Goal: Information Seeking & Learning: Learn about a topic

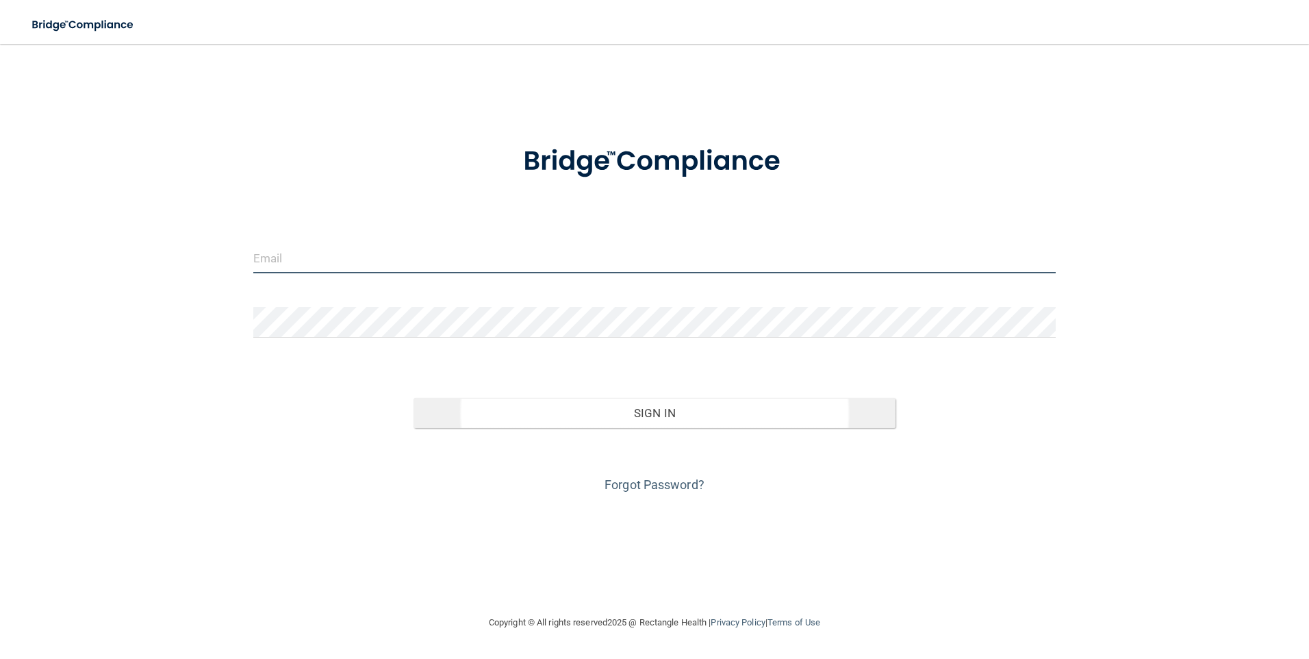
type input "[PERSON_NAME][EMAIL_ADDRESS][PERSON_NAME][DOMAIN_NAME]"
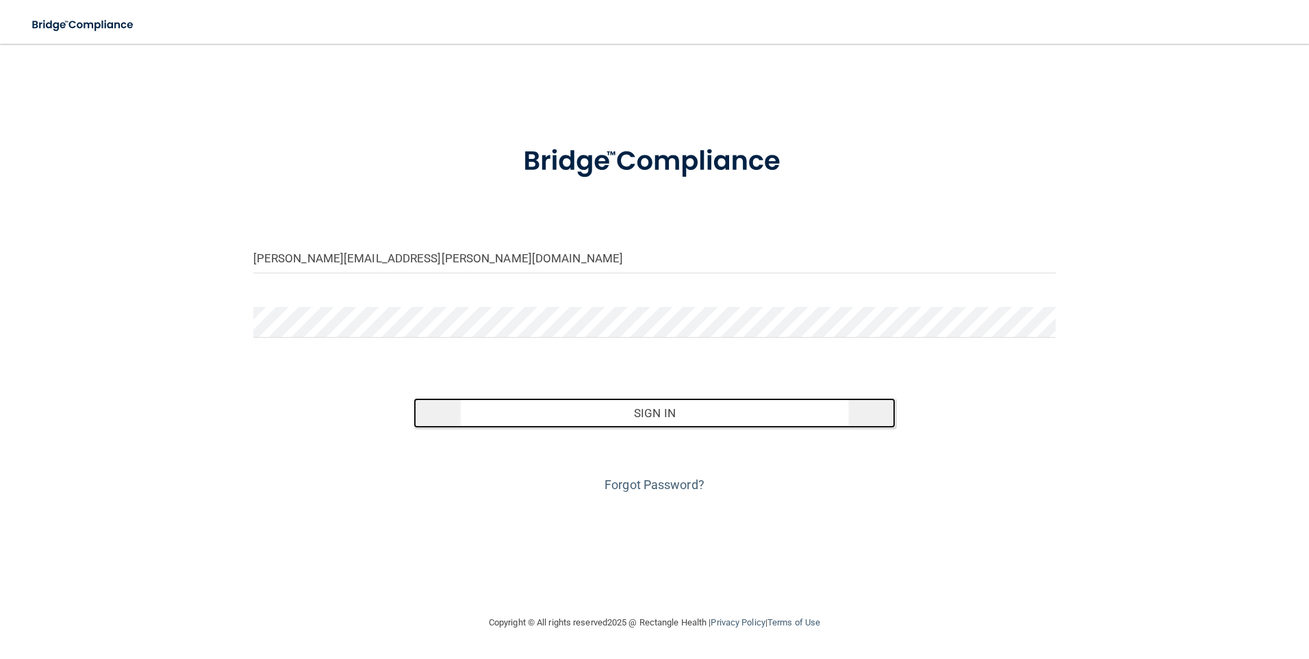
click at [646, 413] on button "Sign In" at bounding box center [655, 413] width 482 height 30
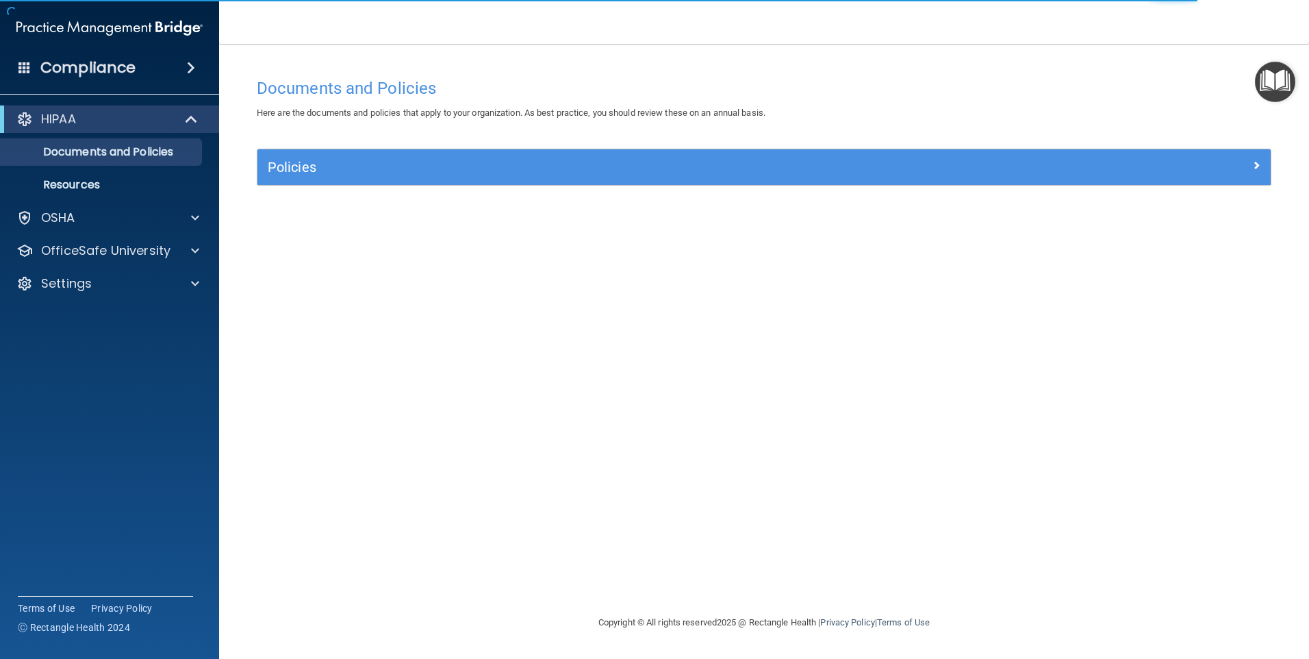
click at [195, 68] on span at bounding box center [191, 68] width 8 height 16
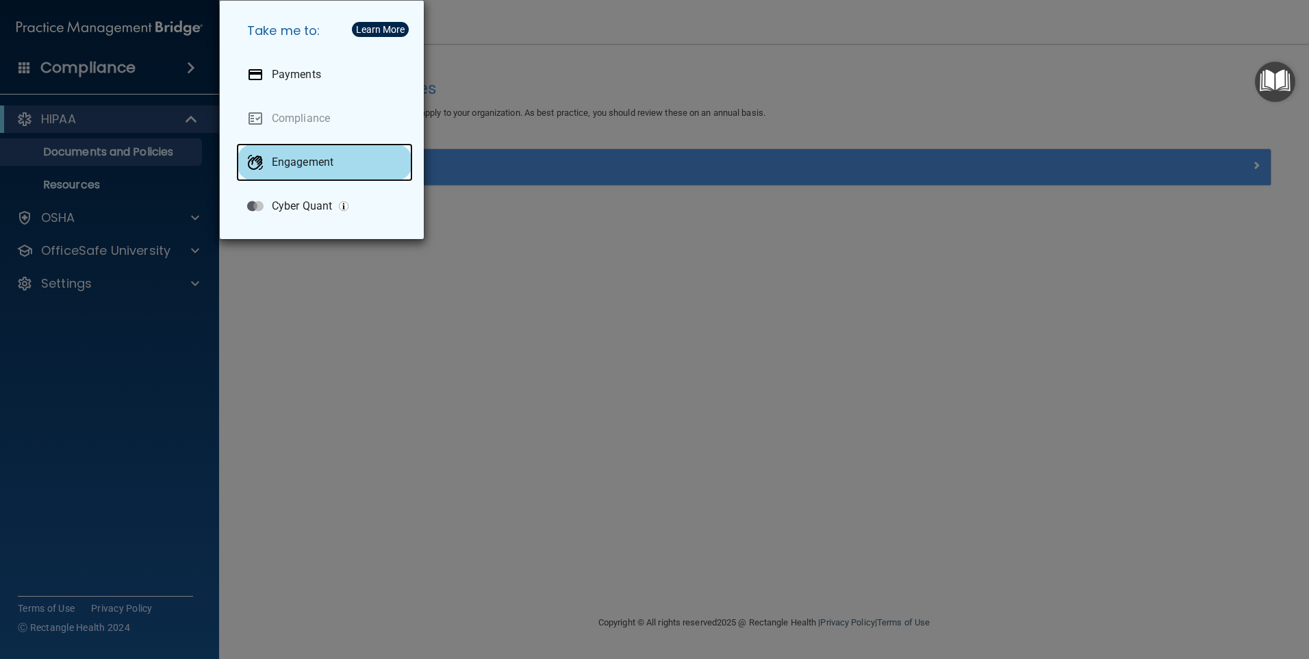
click at [292, 168] on p "Engagement" at bounding box center [303, 162] width 62 height 14
click at [611, 448] on div "Take me to: Payments Compliance Engagement Cyber Quant" at bounding box center [654, 329] width 1309 height 659
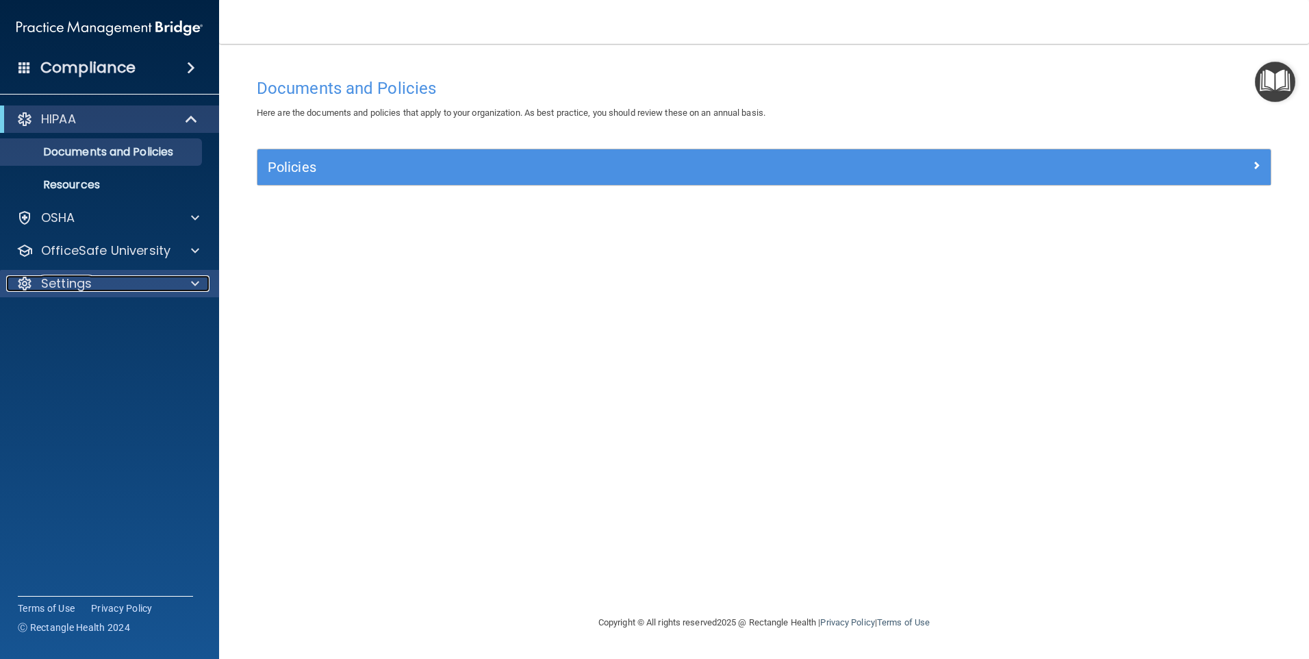
click at [66, 284] on p "Settings" at bounding box center [66, 283] width 51 height 16
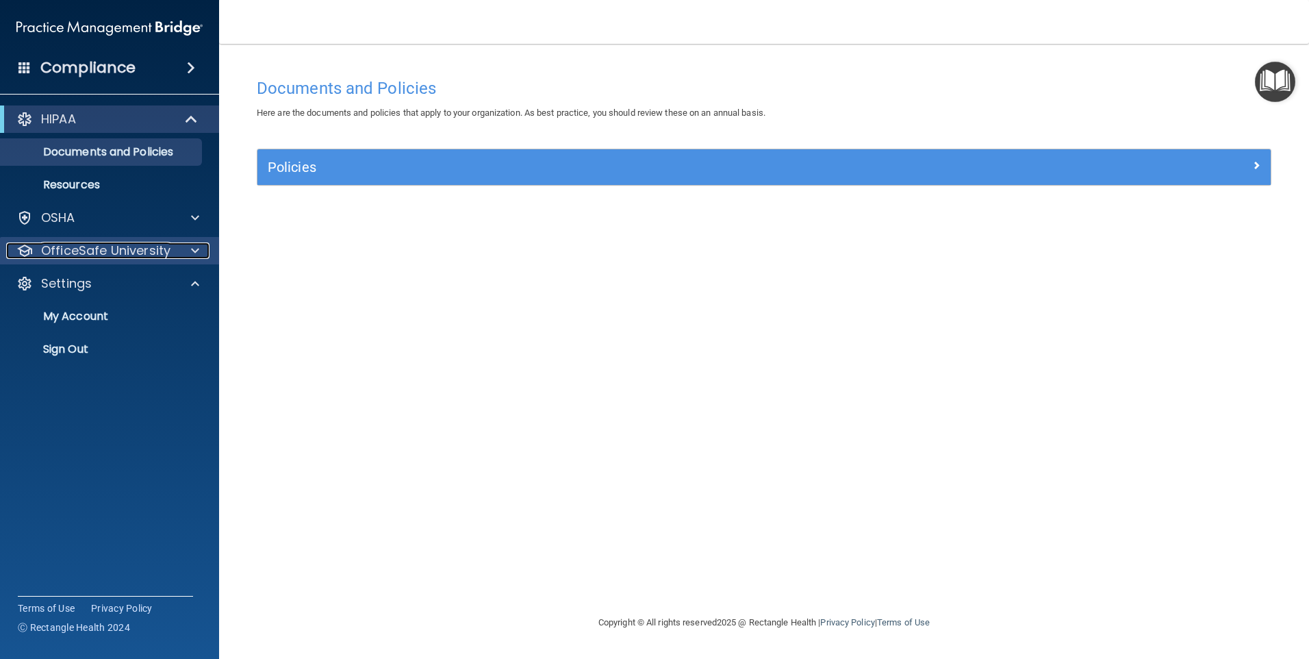
click at [87, 251] on p "OfficeSafe University" at bounding box center [105, 250] width 129 height 16
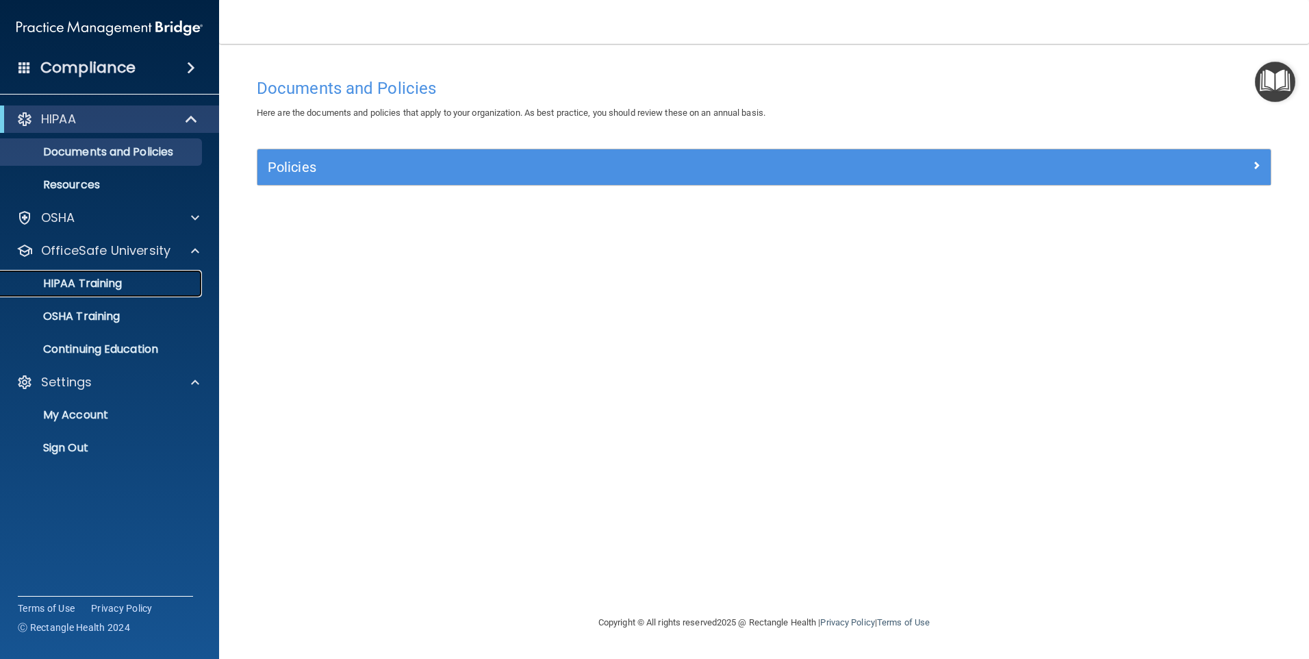
click at [84, 287] on p "HIPAA Training" at bounding box center [65, 284] width 113 height 14
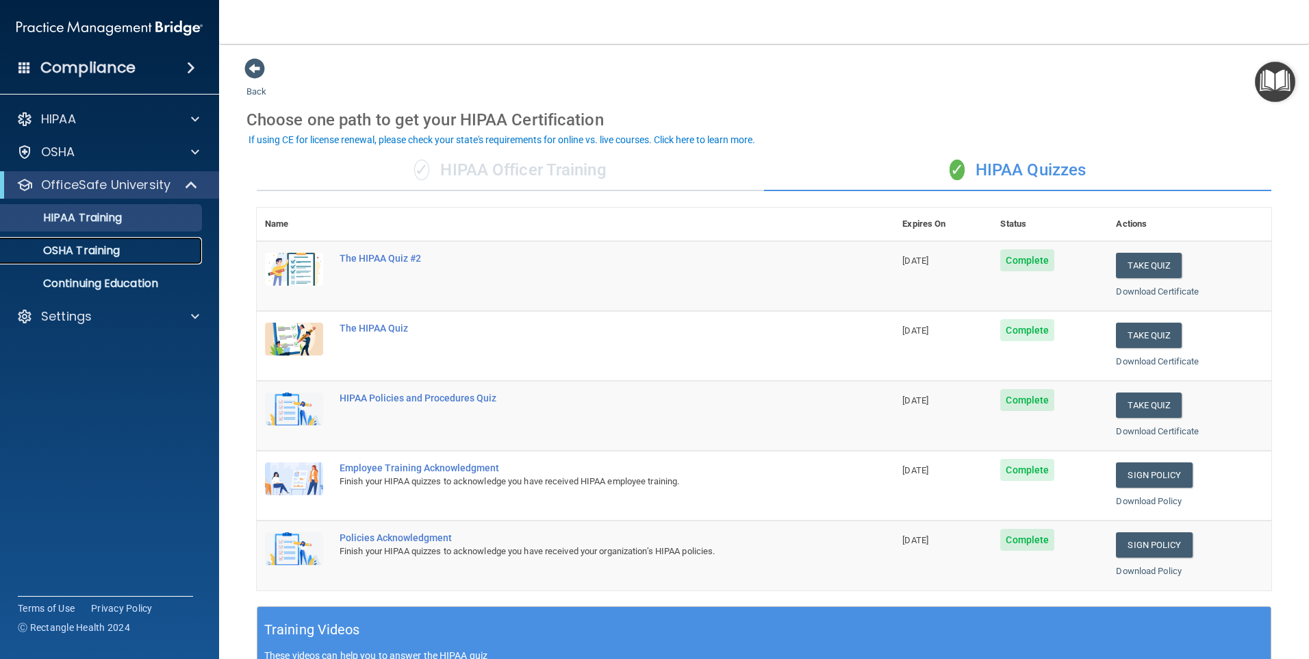
click at [85, 247] on p "OSHA Training" at bounding box center [64, 251] width 111 height 14
